Goal: Task Accomplishment & Management: Manage account settings

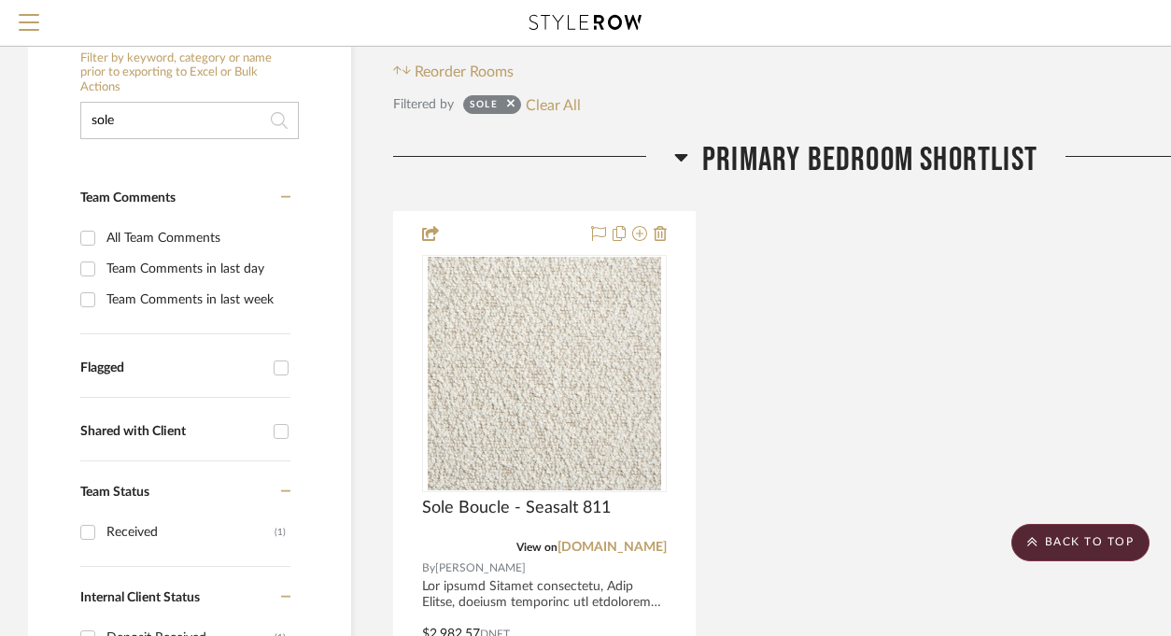
click at [144, 127] on input "sole" at bounding box center [189, 120] width 219 height 37
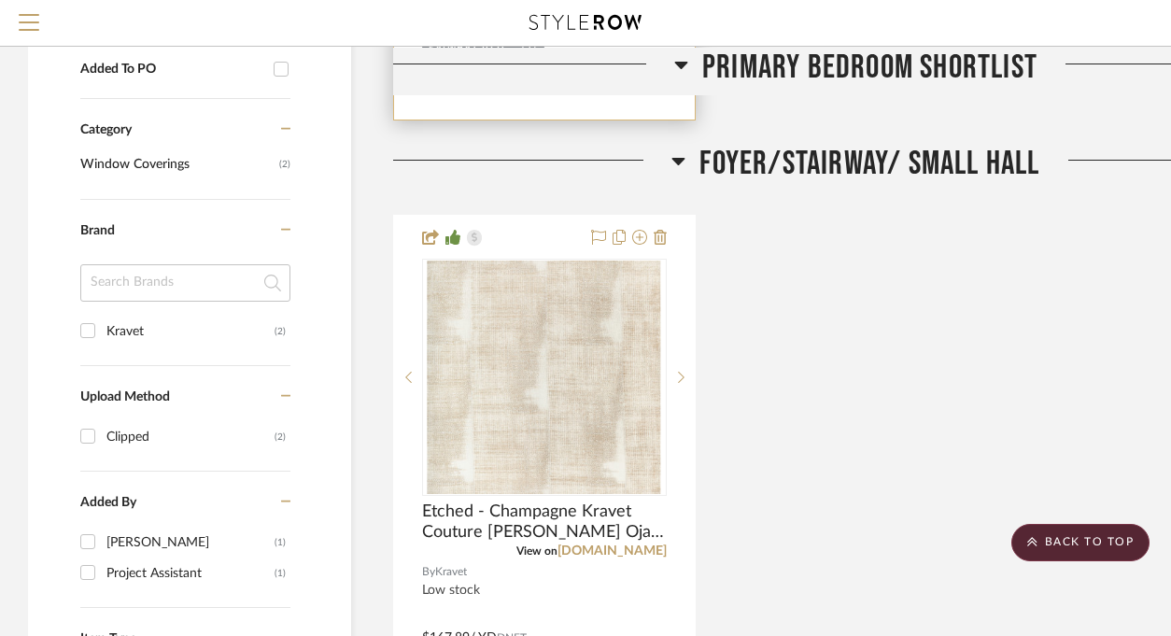
scroll to position [1197, 0]
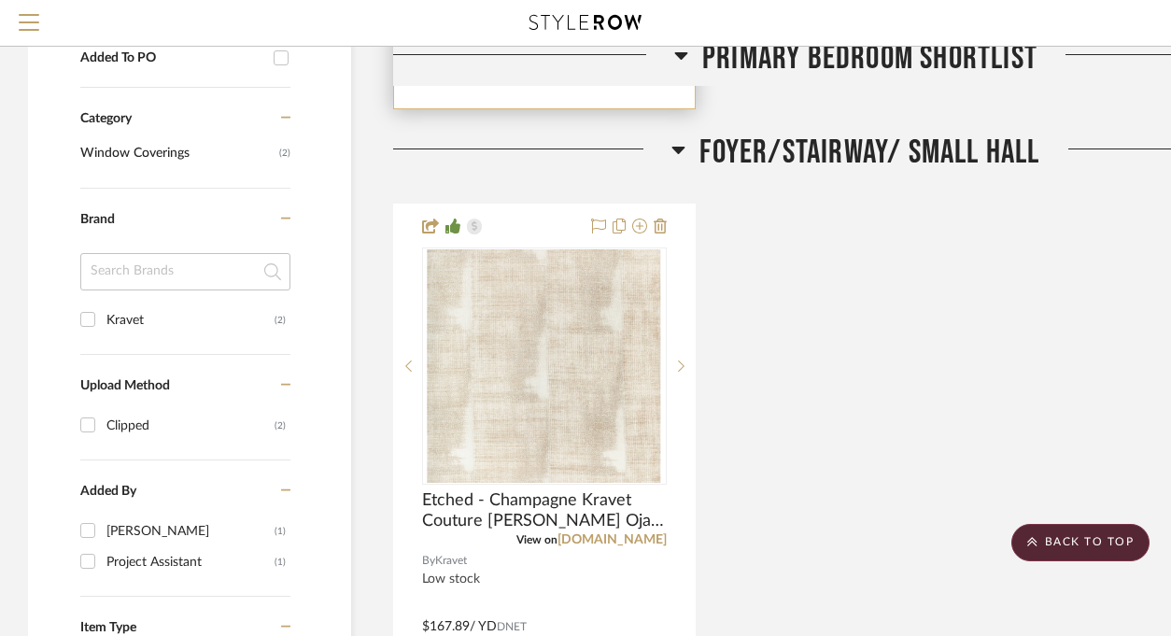
type input "kravet"
click at [536, 376] on img "0" at bounding box center [544, 365] width 233 height 233
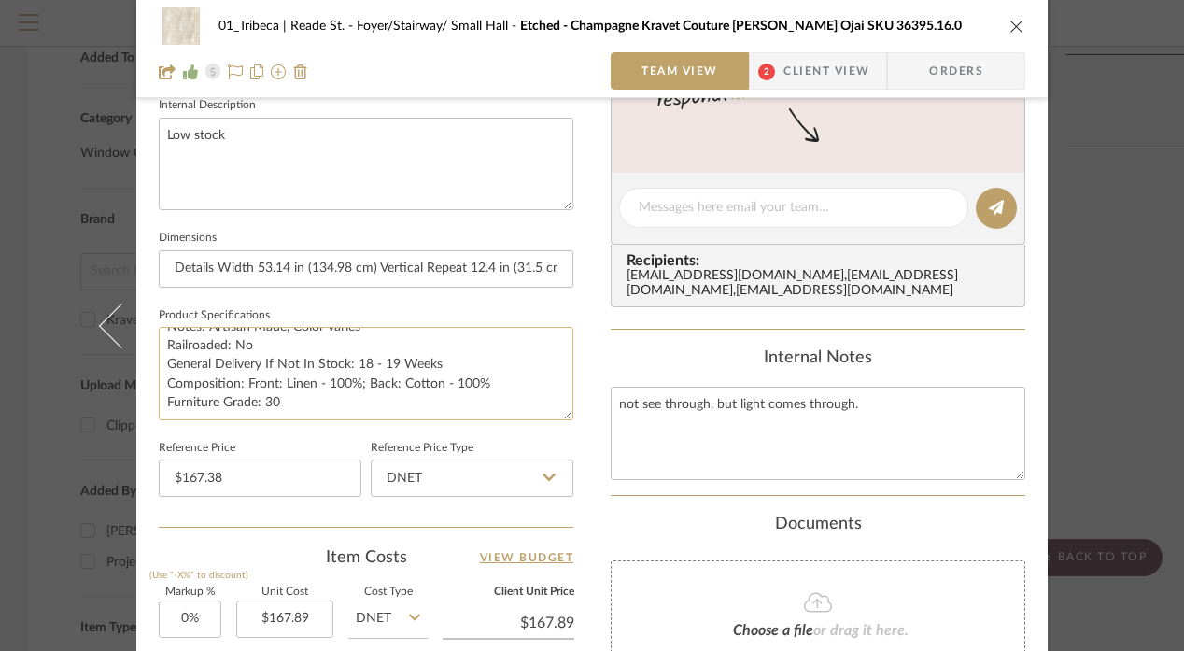
scroll to position [662, 0]
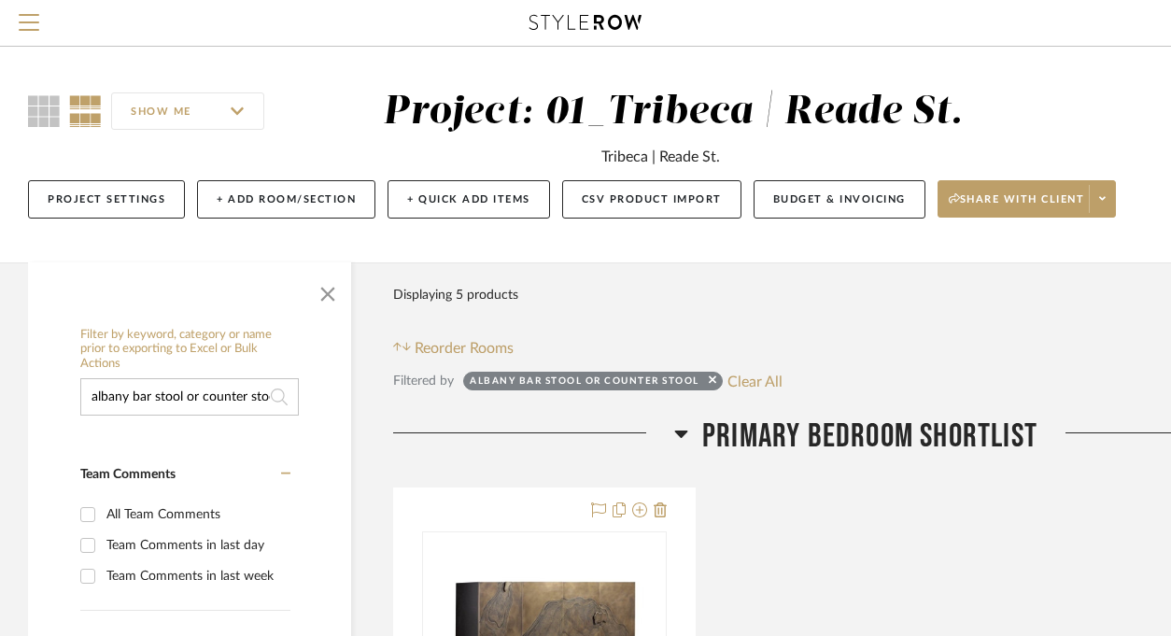
click at [228, 401] on input "albany bar stool or counter stool" at bounding box center [189, 396] width 219 height 37
click at [128, 400] on input "albany stool" at bounding box center [189, 396] width 219 height 37
type input "albany bar stool"
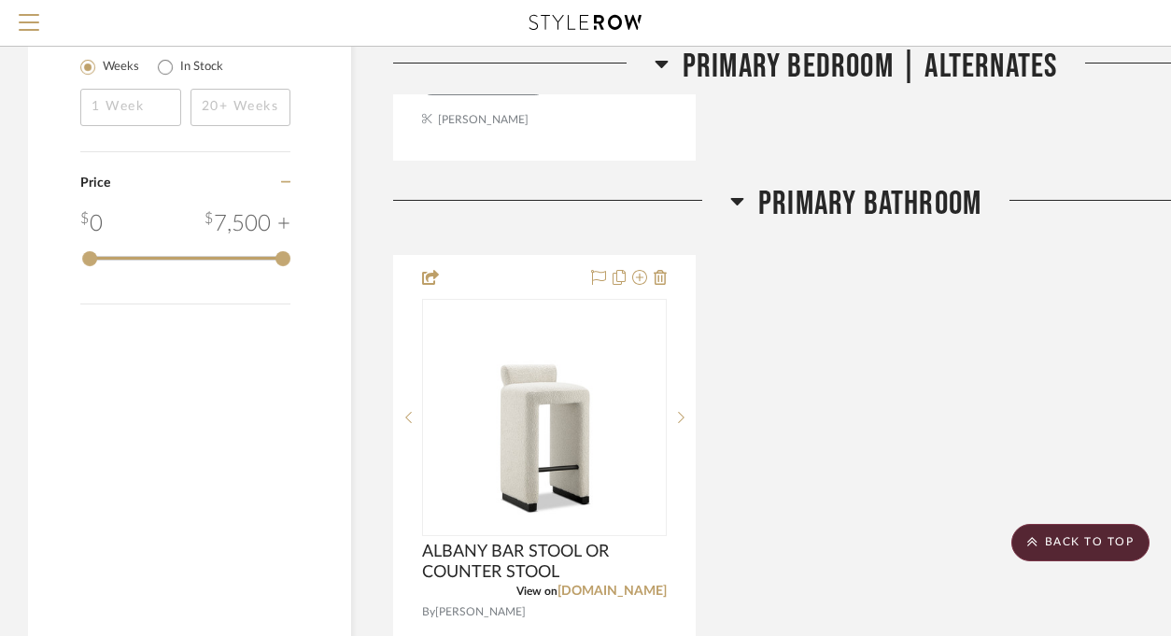
scroll to position [2324, 0]
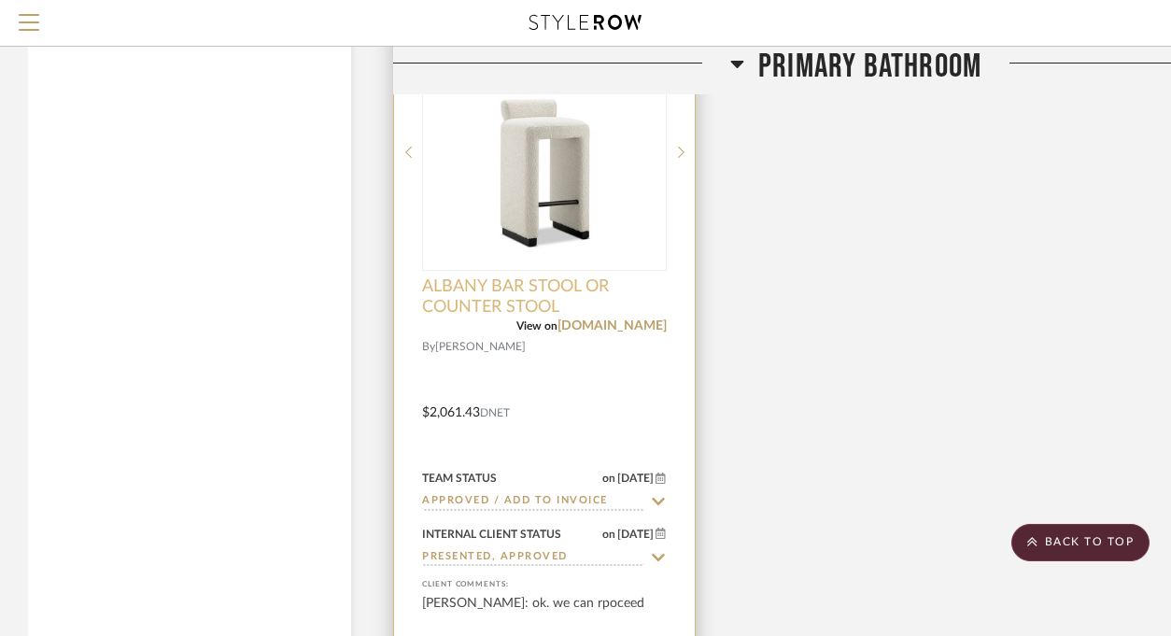
click at [658, 294] on span "ALBANY BAR STOOL OR COUNTER STOOL" at bounding box center [544, 296] width 245 height 41
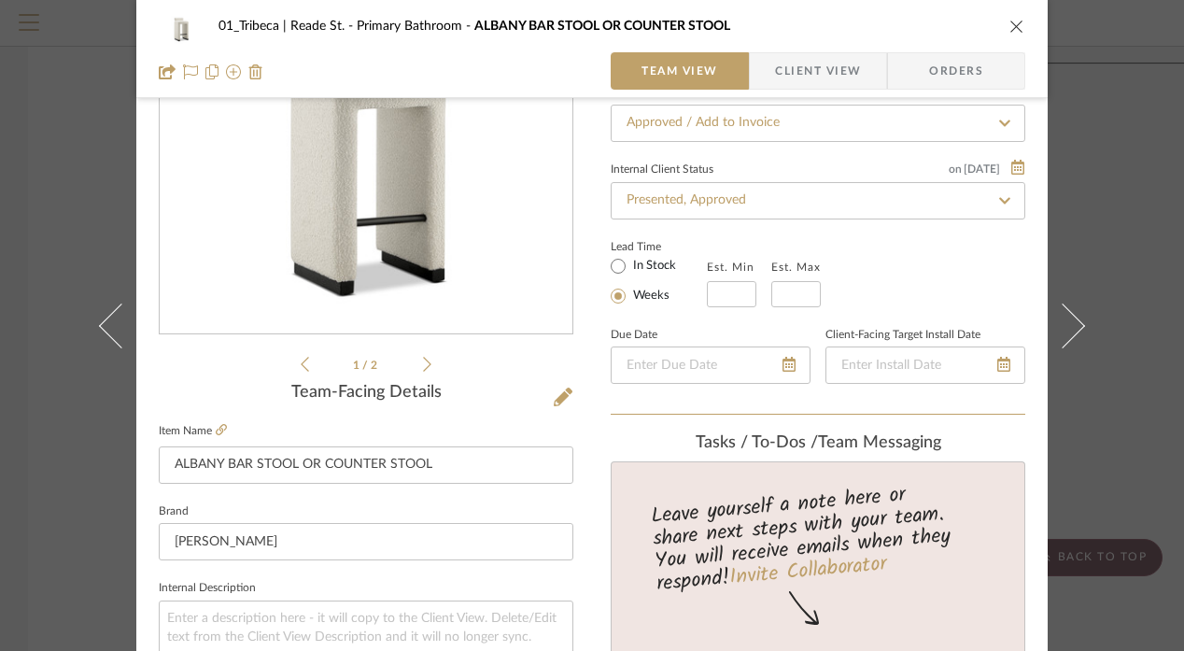
scroll to position [337, 0]
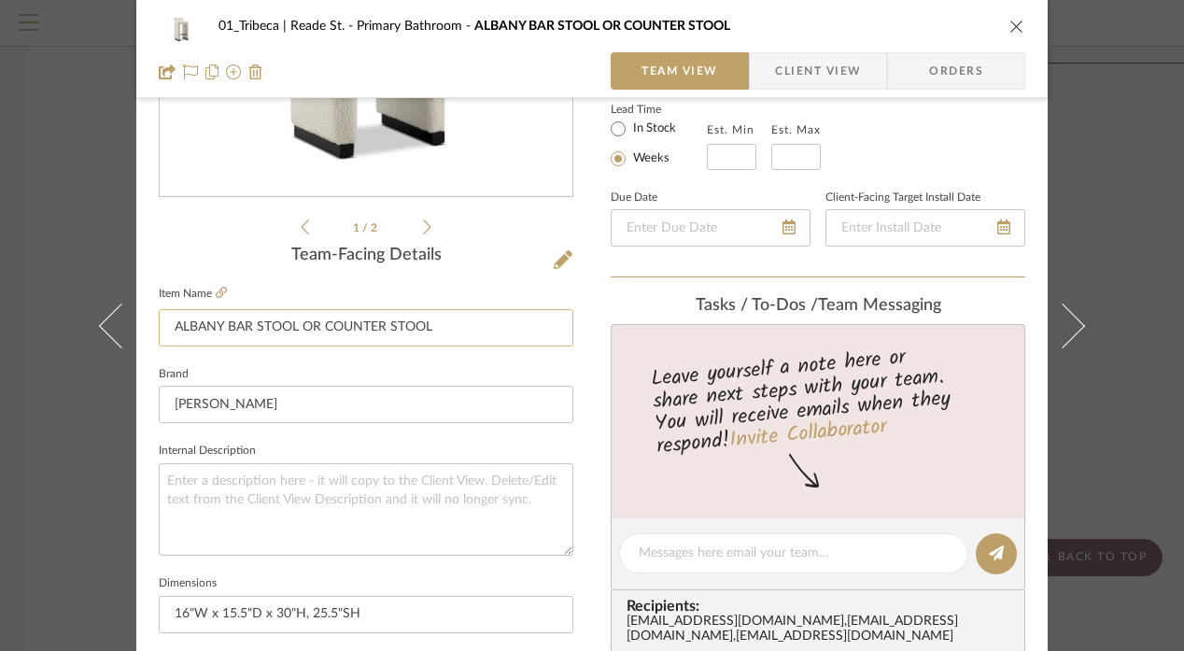
drag, startPoint x: 297, startPoint y: 329, endPoint x: 527, endPoint y: 322, distance: 229.8
click at [527, 322] on input "ALBANY BAR STOOL OR COUNTER STOOL" at bounding box center [366, 327] width 415 height 37
type input "ALBANY BAR STOOL"
click at [433, 303] on fieldset "Item Name ALBANY BAR STOOL" at bounding box center [366, 313] width 415 height 65
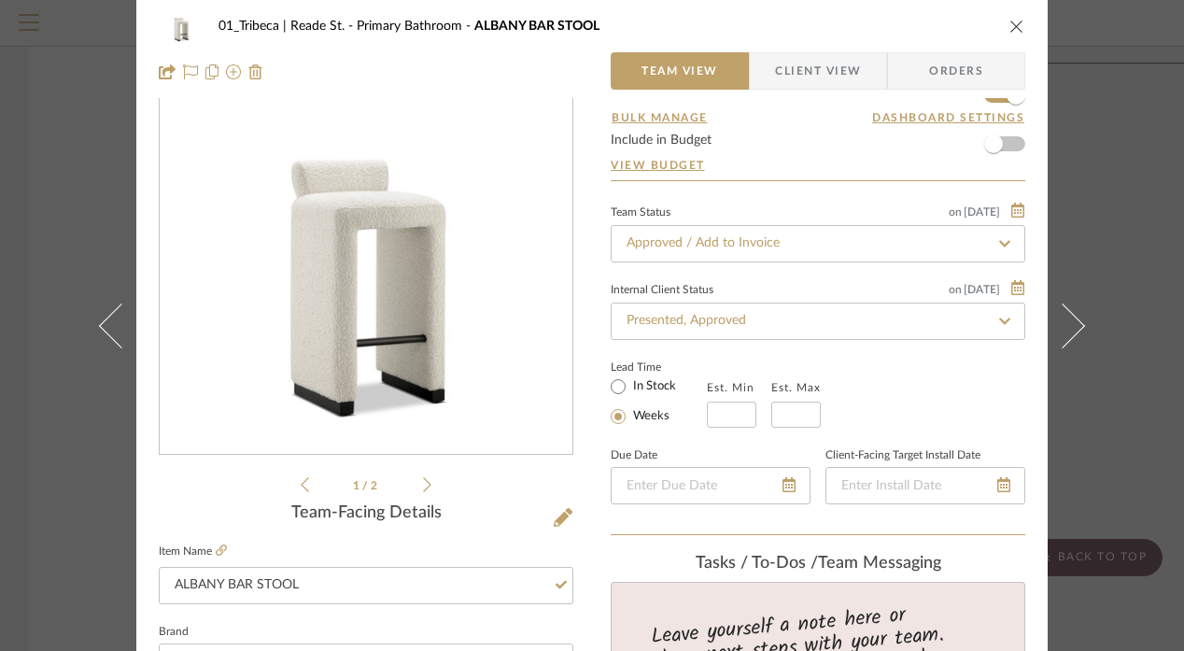
scroll to position [0, 0]
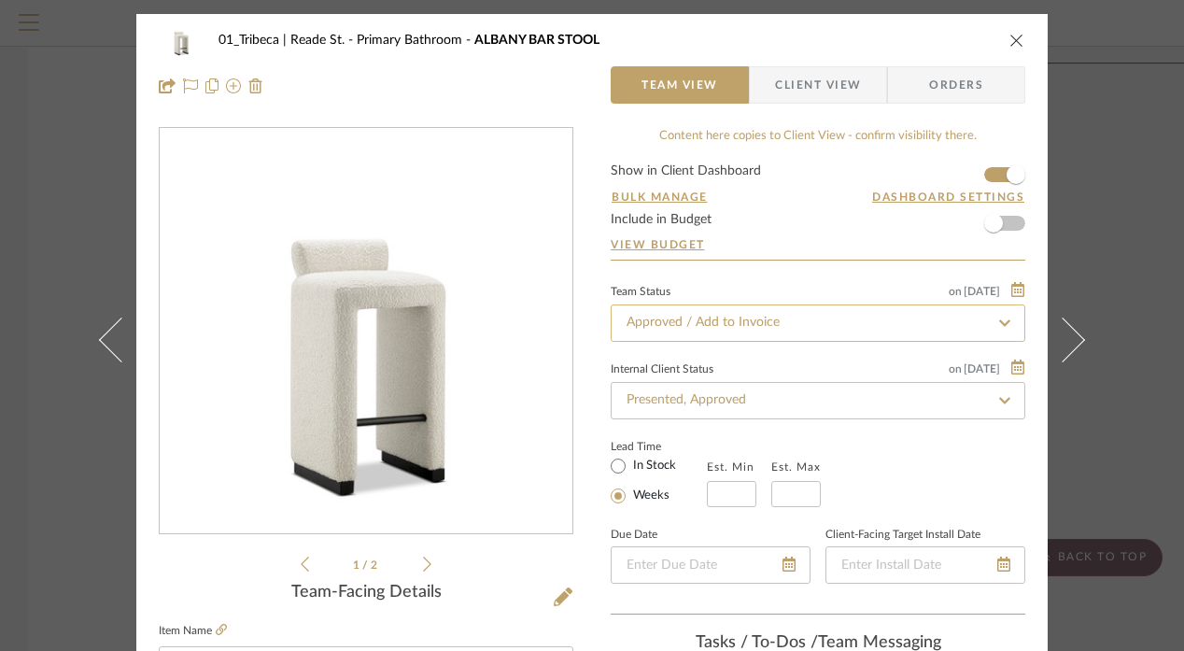
click at [815, 322] on input "Approved / Add to Invoice" at bounding box center [818, 322] width 415 height 37
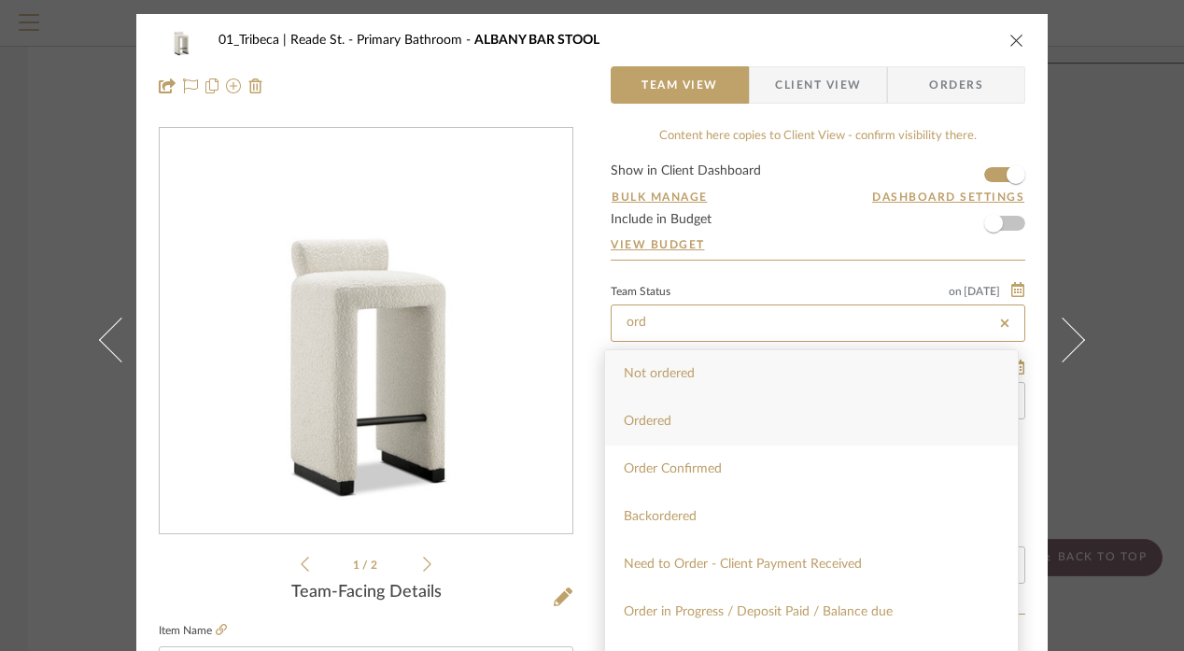
type input "ord"
click at [697, 411] on div "Ordered" at bounding box center [811, 422] width 413 height 48
type input "[DATE]"
type input "Ordered"
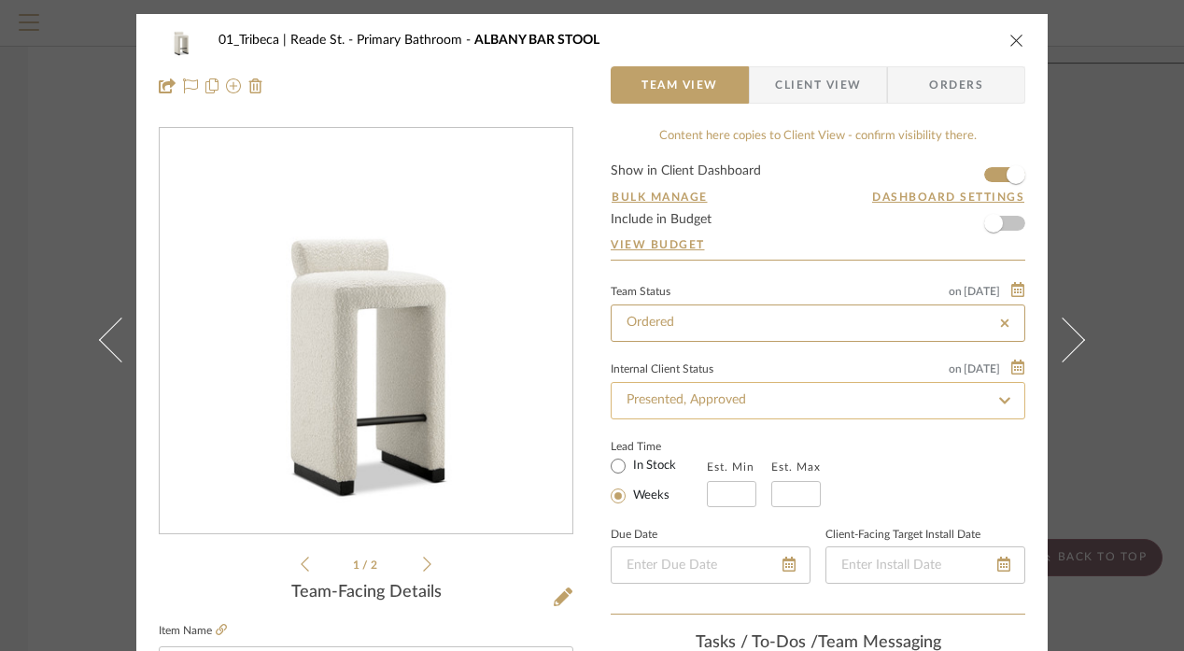
type input "[DATE]"
type input "Ordered"
click at [743, 401] on input "Presented, Approved" at bounding box center [818, 400] width 415 height 37
type input "p"
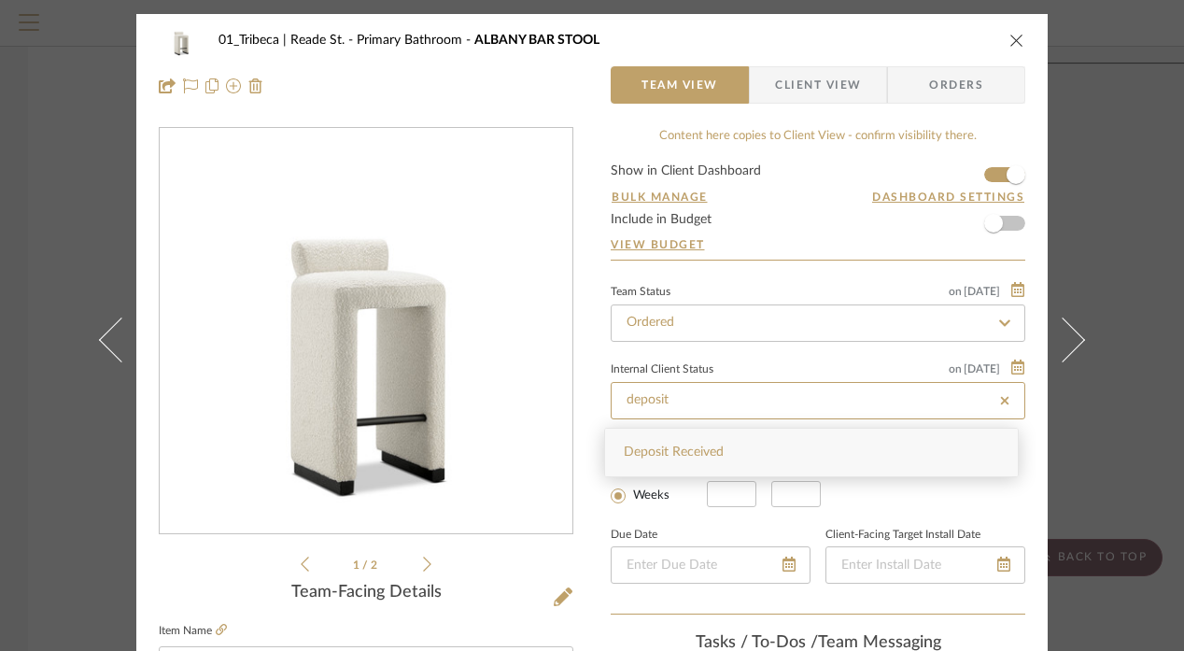
type input "deposit"
click at [1000, 399] on icon at bounding box center [1004, 400] width 8 height 8
type input "[DATE]"
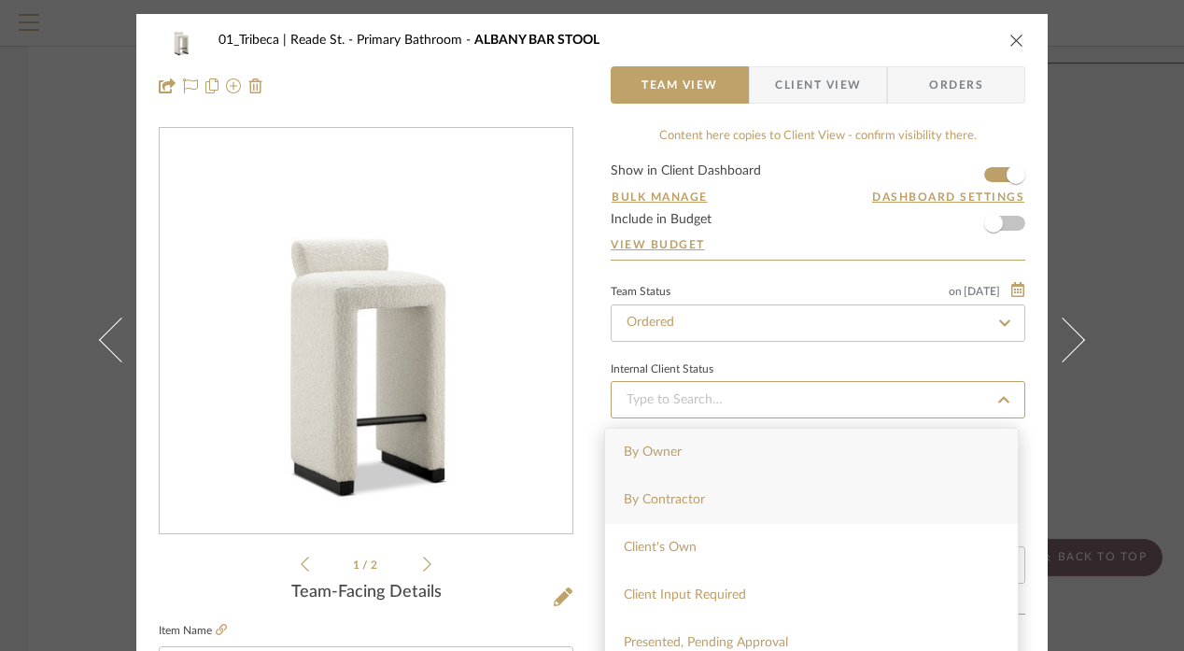
type input "[DATE]"
click at [670, 455] on span "Balance Received - Freight Due" at bounding box center [713, 460] width 179 height 13
type input "[DATE]"
type input "Balance Received - Freight Due"
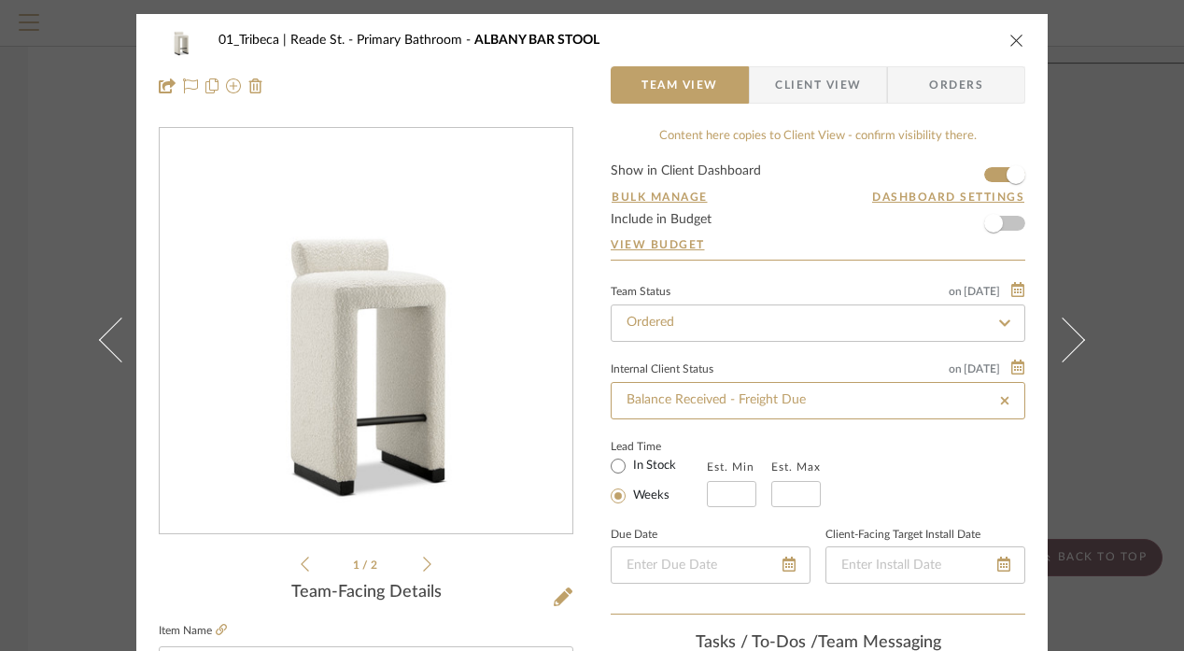
type input "Balance Received - Freight Due"
click at [752, 408] on input "Balance Received - Freight Due" at bounding box center [818, 400] width 415 height 37
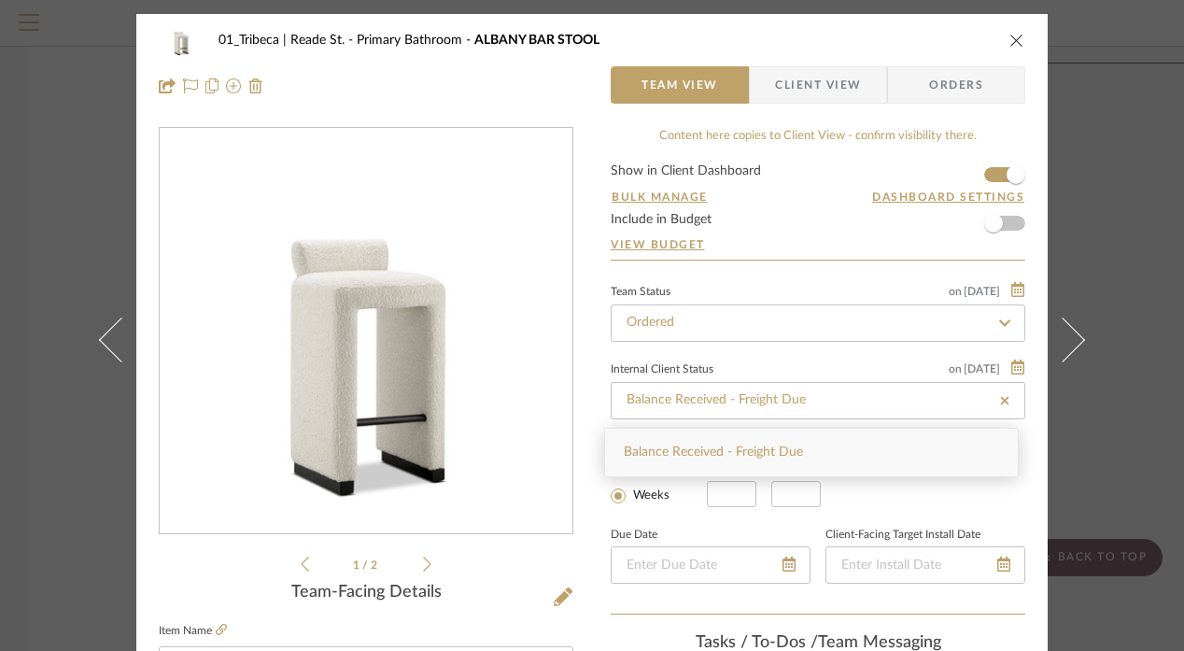
click at [1000, 400] on icon at bounding box center [1004, 400] width 8 height 8
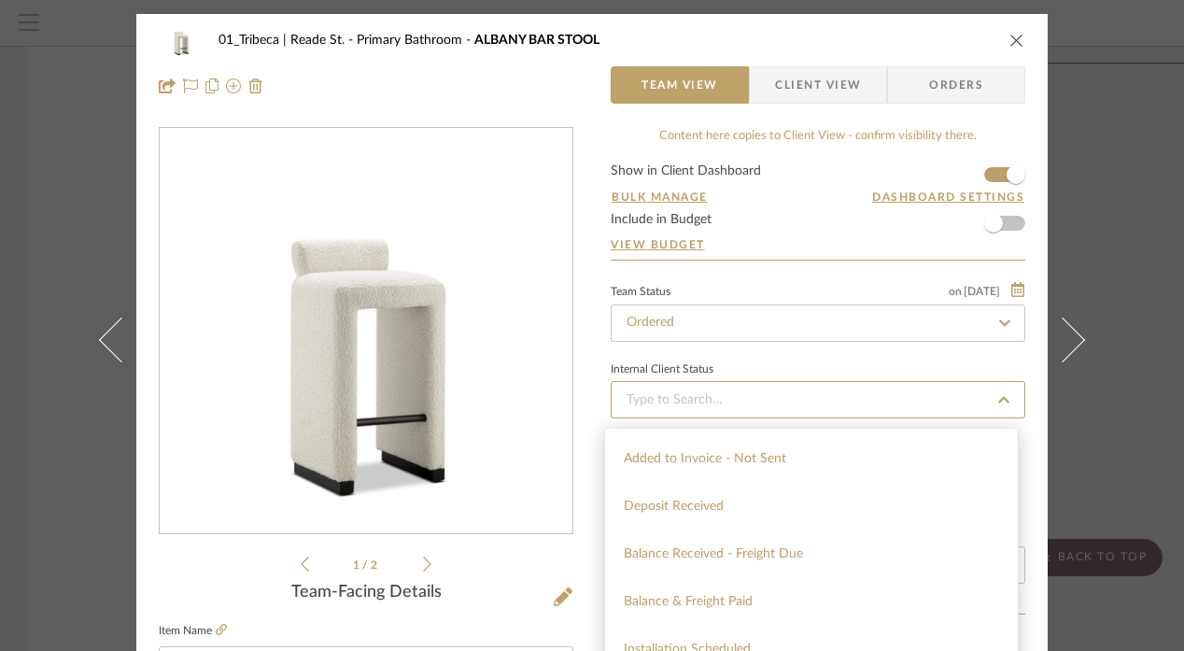
scroll to position [329, 0]
click at [707, 499] on span "Deposit Received" at bounding box center [674, 504] width 100 height 13
type input "[DATE]"
type input "Deposit Received"
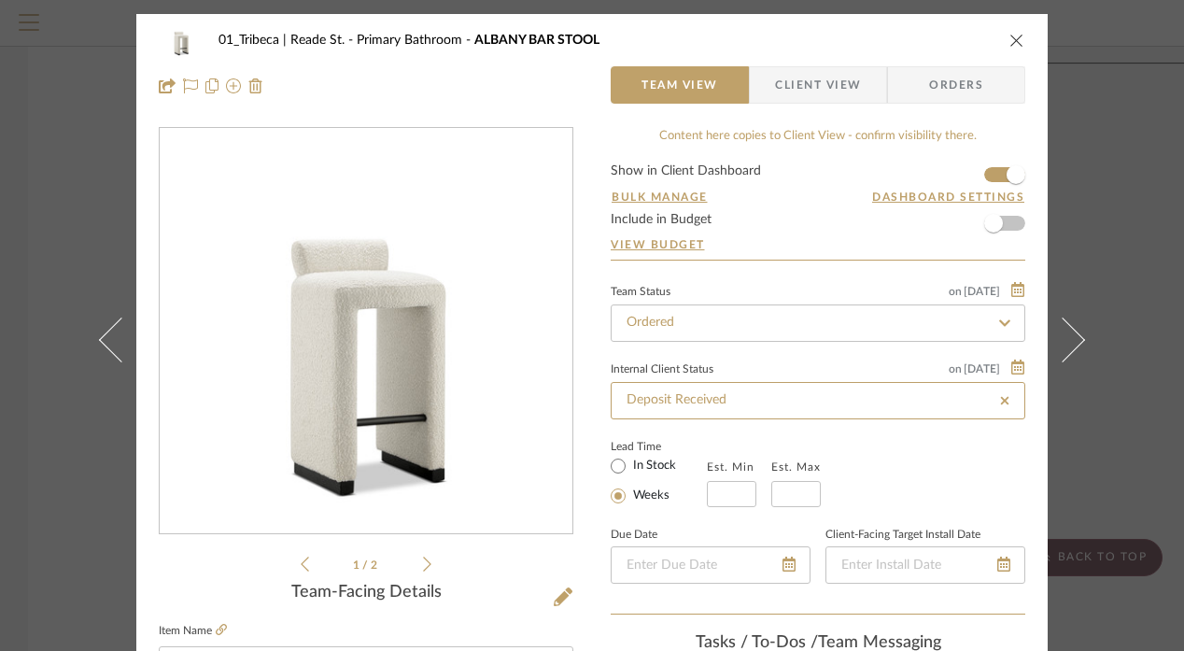
type input "Deposit Received"
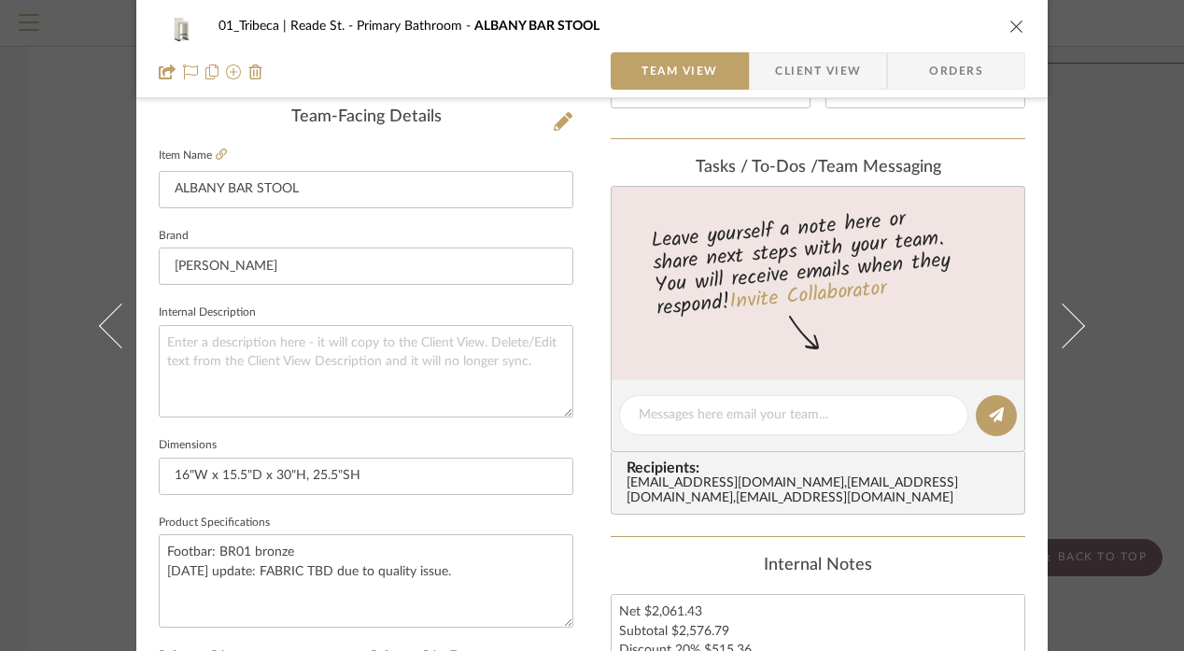
scroll to position [588, 0]
